Goal: Transaction & Acquisition: Obtain resource

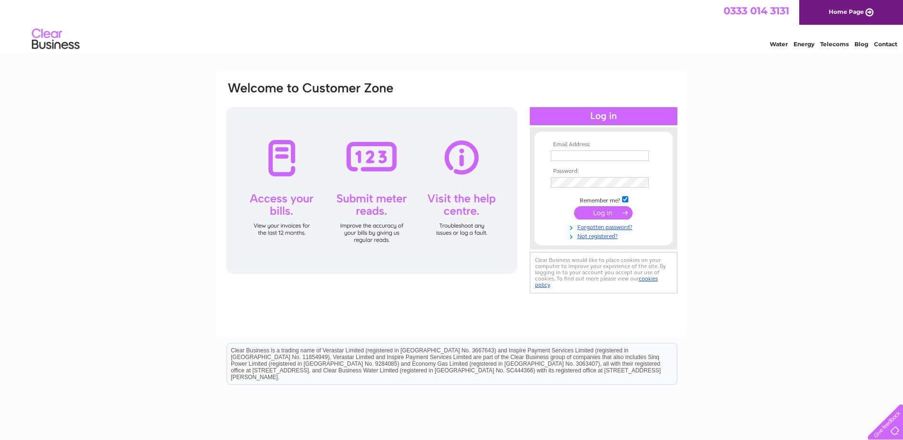
type input "[PERSON_NAME][EMAIL_ADDRESS][DOMAIN_NAME]"
click at [602, 212] on input "submit" at bounding box center [603, 212] width 59 height 13
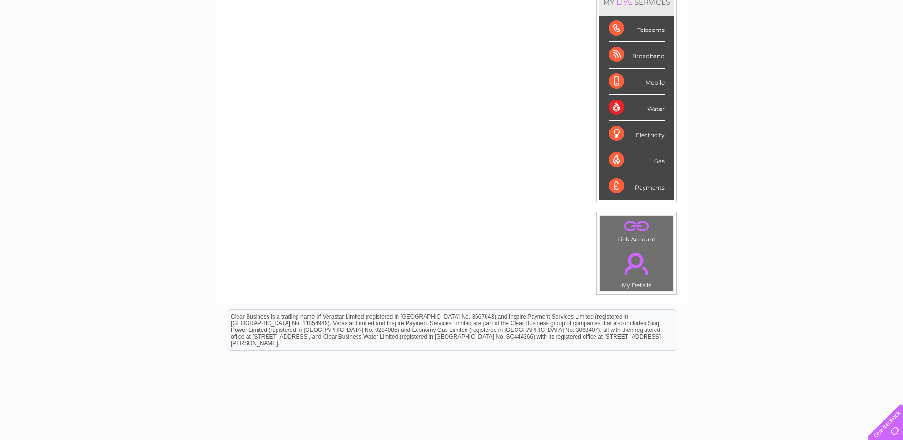
scroll to position [174, 0]
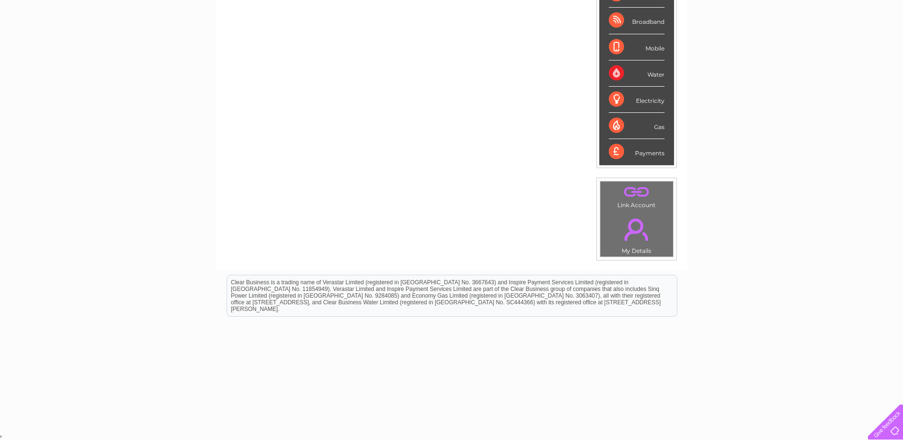
click at [637, 224] on link "." at bounding box center [637, 229] width 68 height 33
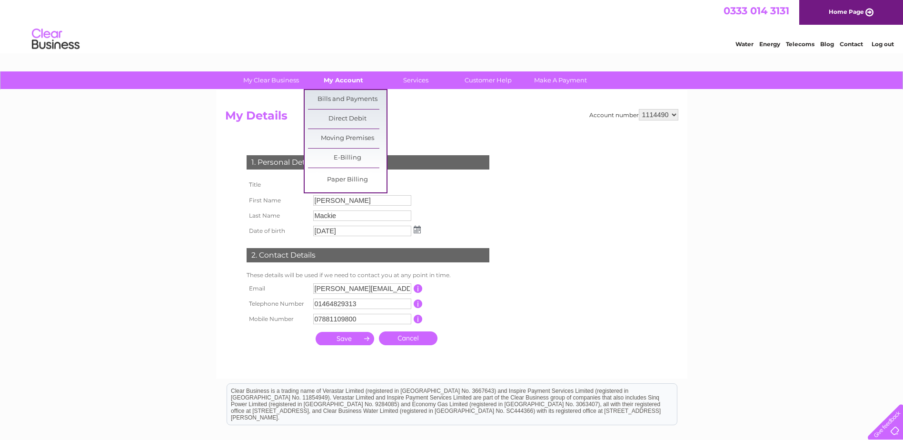
click at [345, 76] on link "My Account" at bounding box center [343, 80] width 79 height 18
click at [341, 95] on link "Bills and Payments" at bounding box center [347, 99] width 79 height 19
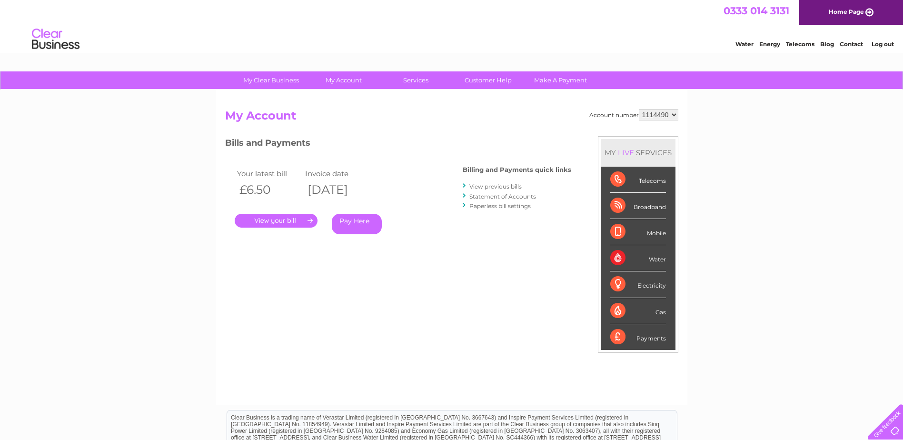
click at [887, 42] on link "Log out" at bounding box center [883, 43] width 22 height 7
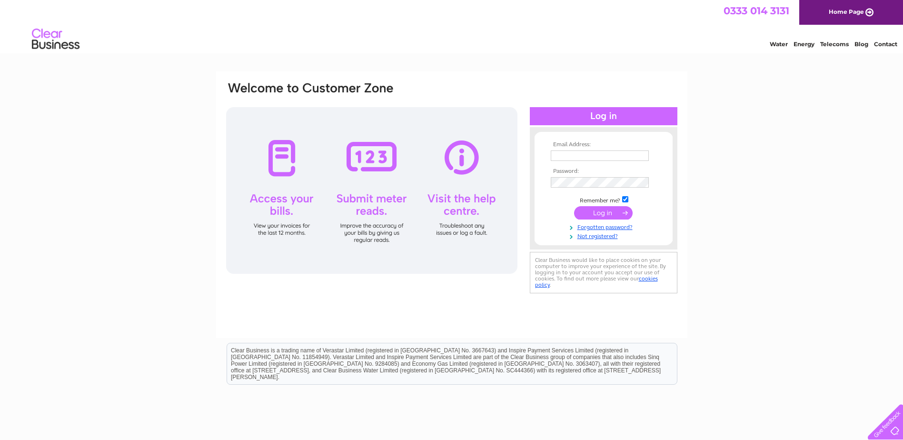
click at [848, 10] on link "Home Page" at bounding box center [852, 12] width 104 height 25
click at [611, 155] on input "[PERSON_NAME][EMAIL_ADDRESS][DOMAIN_NAME]" at bounding box center [600, 155] width 98 height 10
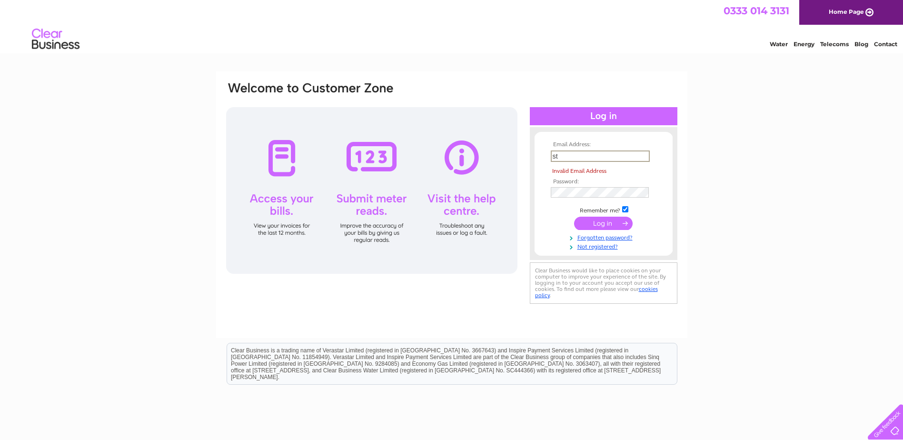
type input "s"
type input "[EMAIL_ADDRESS][DOMAIN_NAME]"
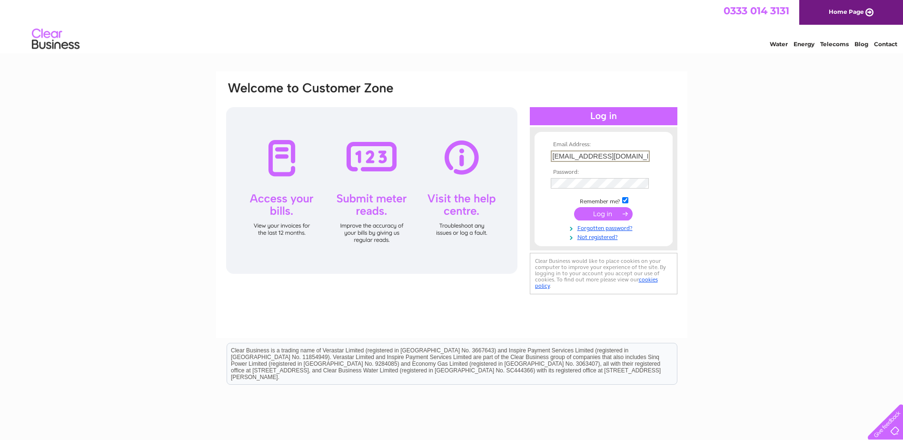
click at [608, 211] on input "submit" at bounding box center [603, 213] width 59 height 13
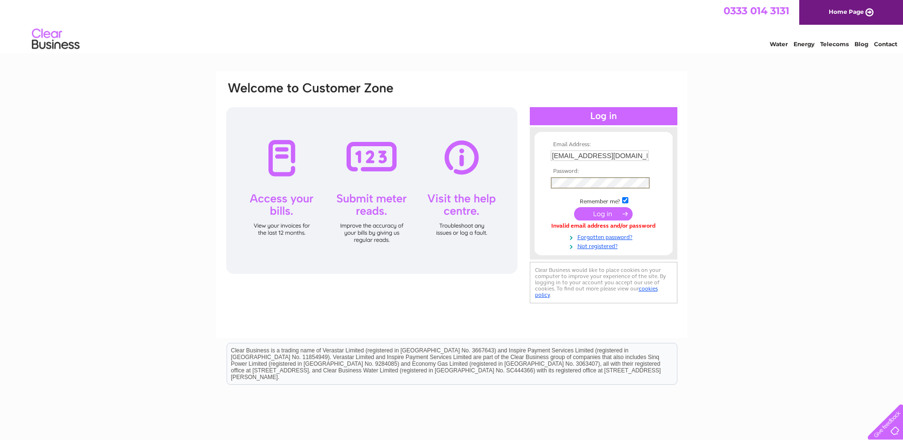
click at [772, 184] on div "Email Address: info@waterfrontstainless.com Password:" at bounding box center [451, 286] width 903 height 430
click at [610, 211] on input "submit" at bounding box center [603, 212] width 59 height 13
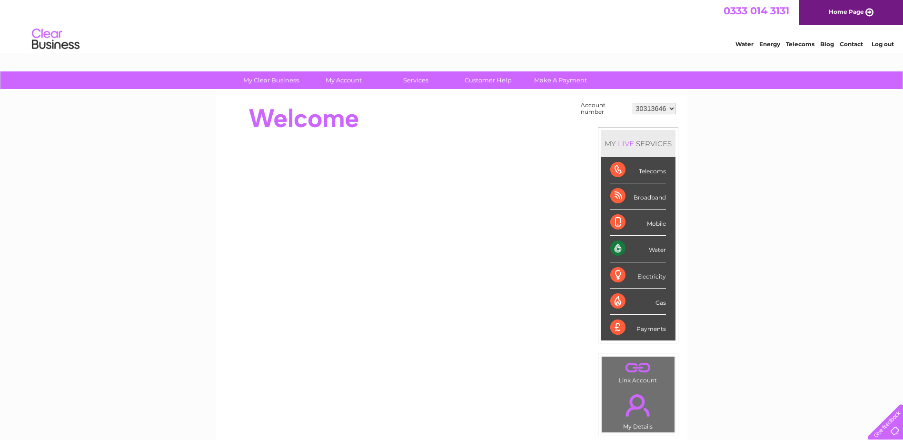
drag, startPoint x: 758, startPoint y: 220, endPoint x: 757, endPoint y: 212, distance: 7.2
click at [758, 220] on div "My Clear Business Login Details My Details My Preferences Link Account My Accou…" at bounding box center [451, 339] width 903 height 537
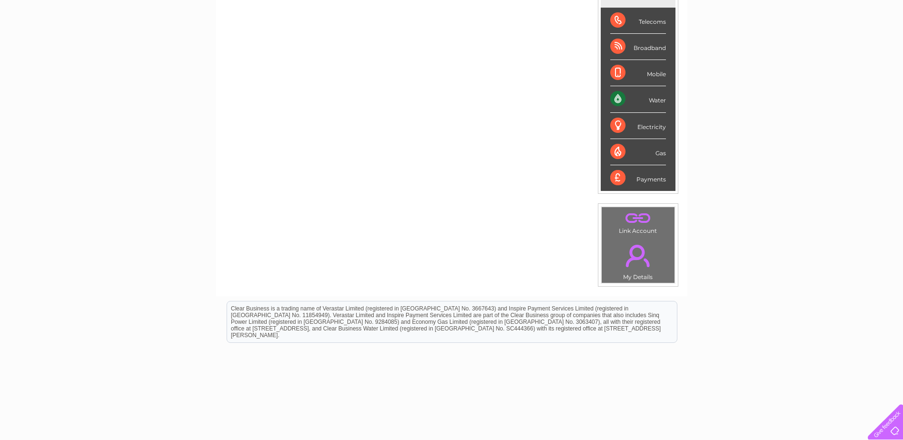
scroll to position [176, 0]
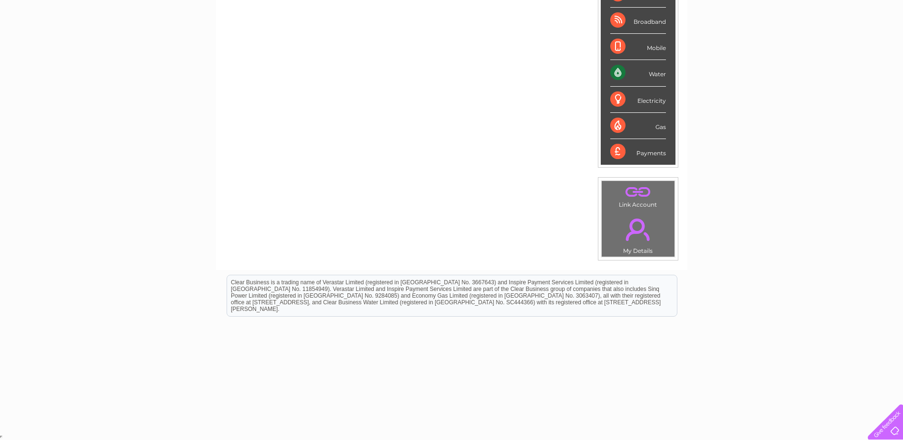
click at [641, 228] on link "." at bounding box center [638, 229] width 68 height 33
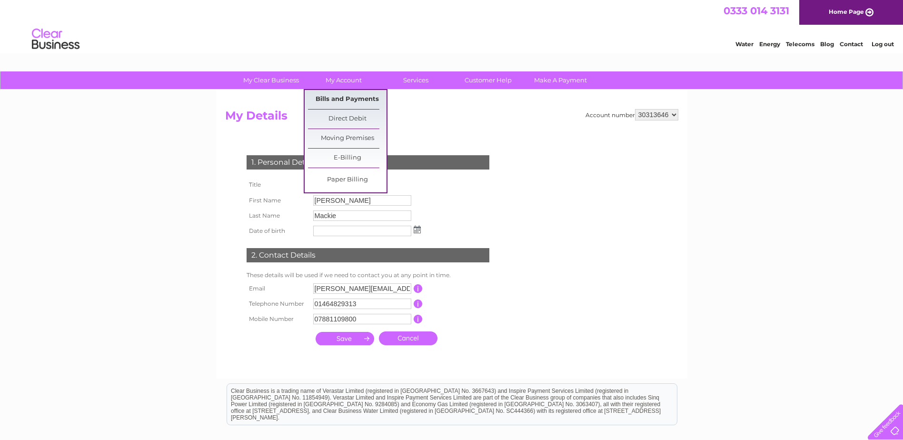
click at [343, 94] on link "Bills and Payments" at bounding box center [347, 99] width 79 height 19
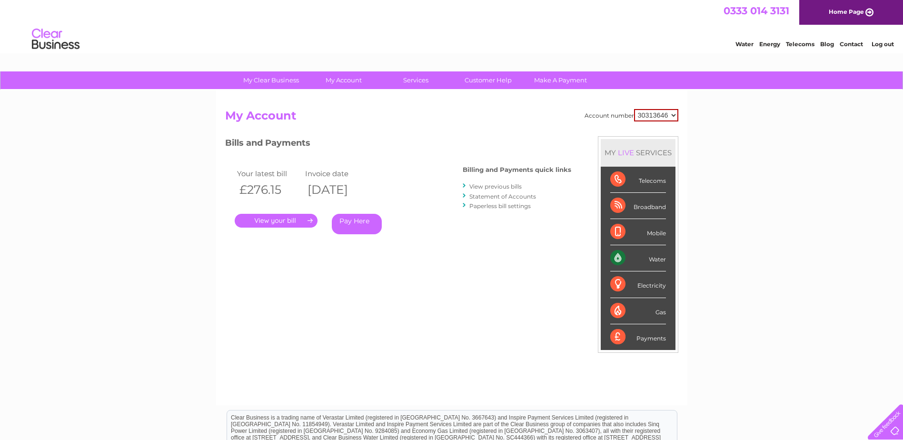
click at [270, 219] on link "." at bounding box center [276, 221] width 83 height 14
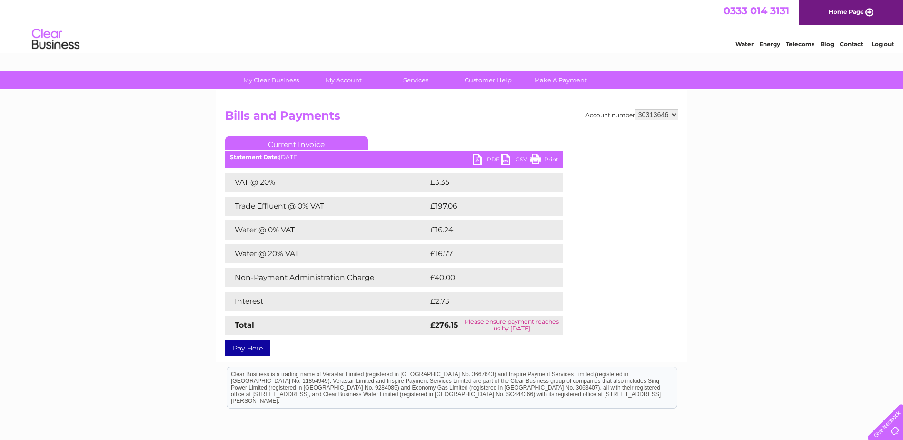
click at [488, 158] on link "PDF" at bounding box center [487, 161] width 29 height 14
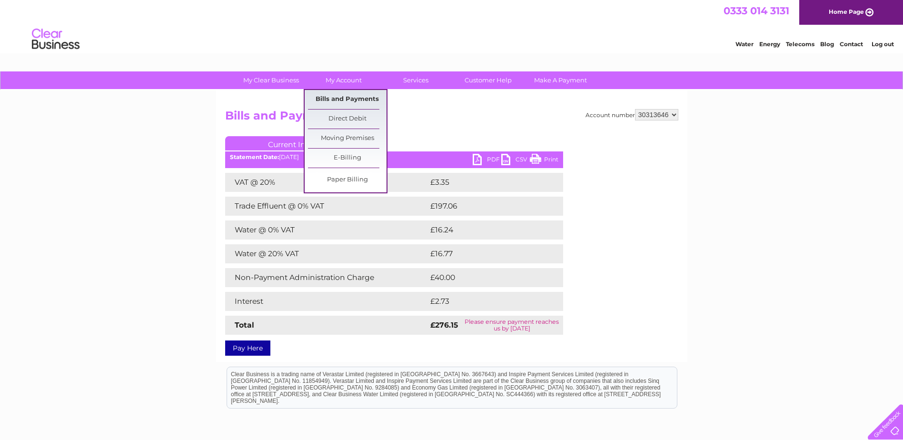
click at [343, 95] on link "Bills and Payments" at bounding box center [347, 99] width 79 height 19
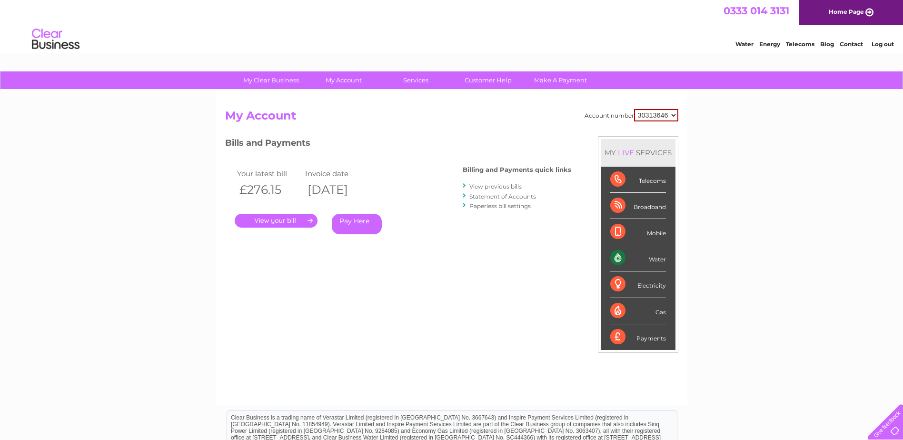
click at [505, 188] on link "View previous bills" at bounding box center [496, 186] width 52 height 7
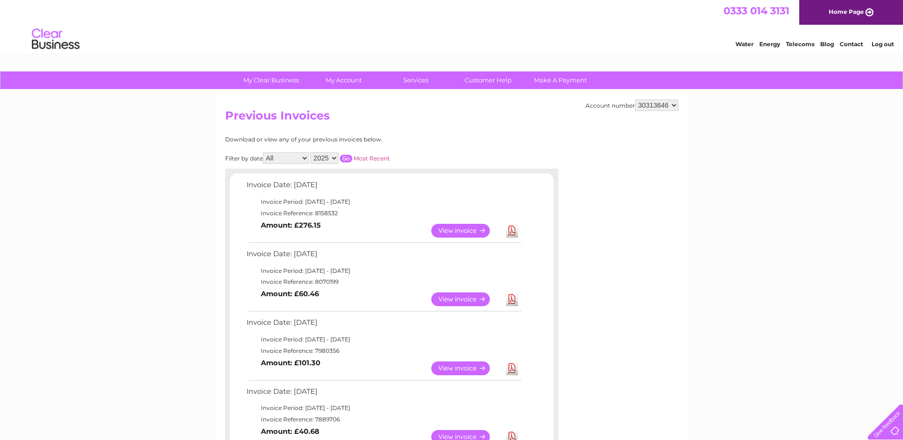
click at [452, 298] on link "View" at bounding box center [466, 299] width 70 height 14
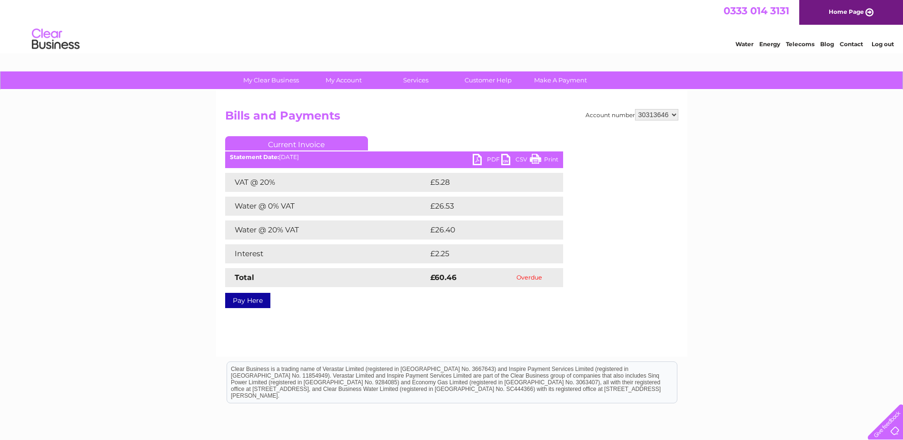
click at [491, 155] on link "PDF" at bounding box center [487, 161] width 29 height 14
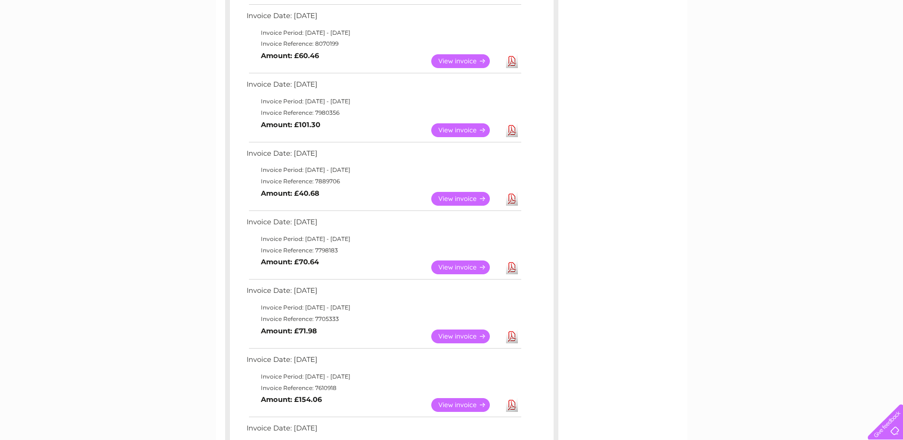
scroll to position [190, 0]
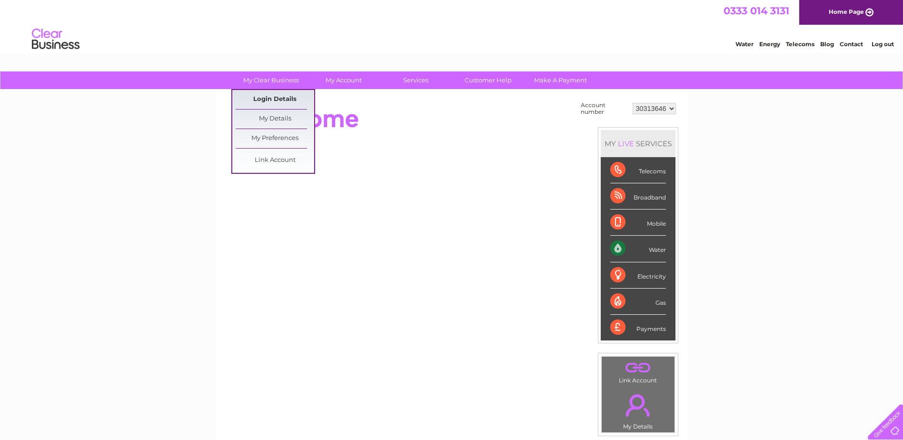
click at [276, 98] on link "Login Details" at bounding box center [275, 99] width 79 height 19
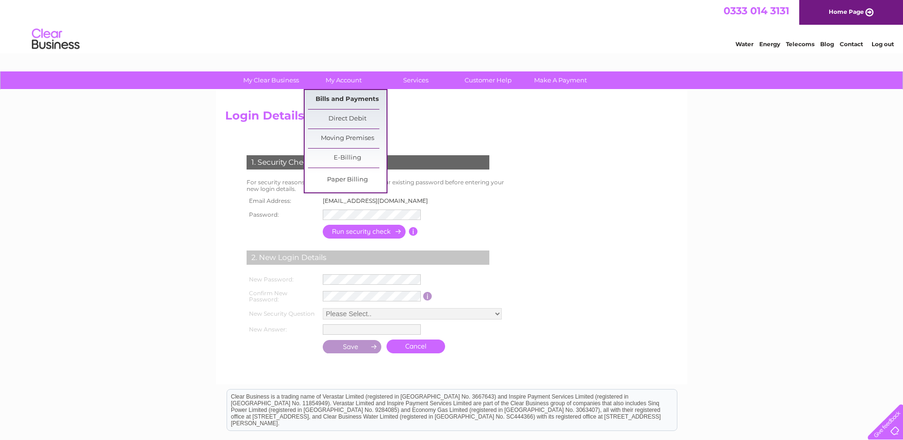
click at [343, 98] on link "Bills and Payments" at bounding box center [347, 99] width 79 height 19
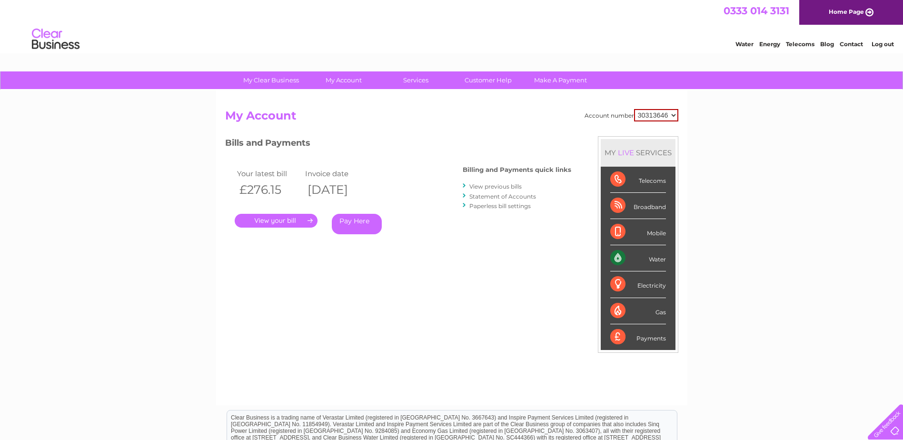
click at [277, 219] on link "." at bounding box center [276, 221] width 83 height 14
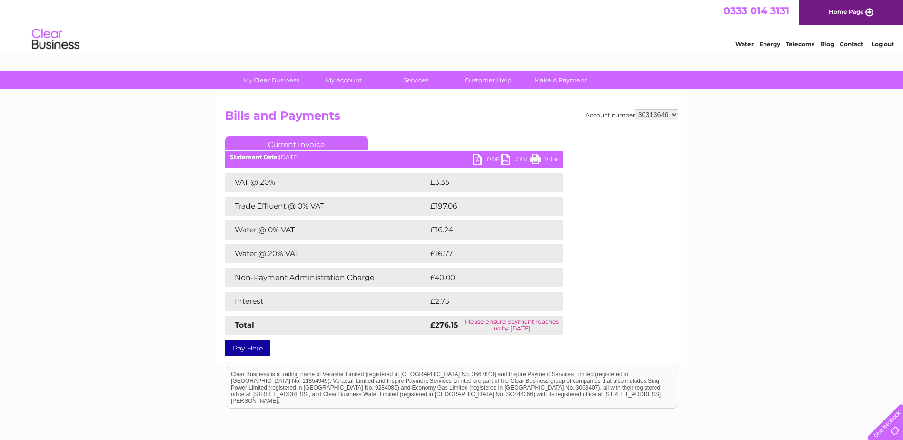
click at [487, 159] on link "PDF" at bounding box center [487, 161] width 29 height 14
click at [491, 157] on link "PDF" at bounding box center [487, 161] width 29 height 14
click at [490, 158] on link "PDF" at bounding box center [487, 161] width 29 height 14
drag, startPoint x: 910, startPoint y: 1, endPoint x: 744, endPoint y: 302, distance: 343.6
click at [761, 328] on div "My Clear Business Login Details My Details My Preferences Link Account My Accou…" at bounding box center [451, 297] width 903 height 453
